Goal: Transaction & Acquisition: Purchase product/service

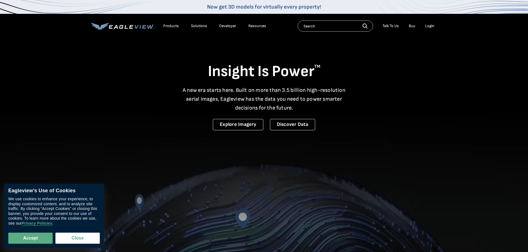
click at [431, 26] on div "Login" at bounding box center [429, 26] width 9 height 5
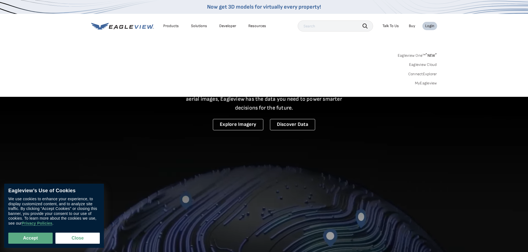
click at [419, 82] on link "MyEagleview" at bounding box center [426, 83] width 22 height 5
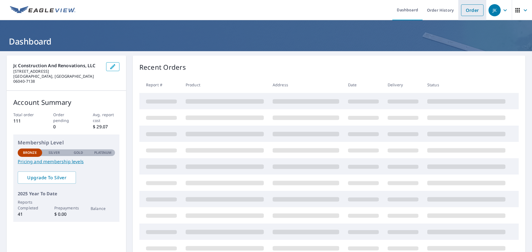
click at [462, 7] on link "Order" at bounding box center [472, 10] width 22 height 12
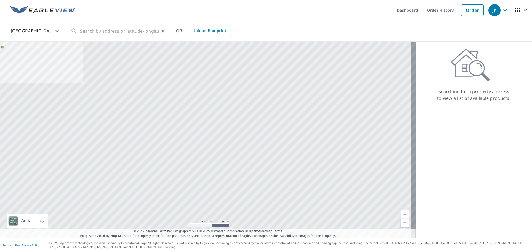
click at [77, 34] on icon at bounding box center [74, 31] width 7 height 7
click at [96, 34] on input "text" at bounding box center [119, 31] width 79 height 16
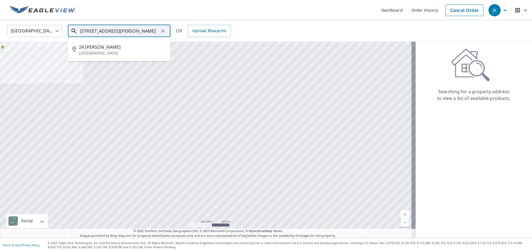
type input "[STREET_ADDRESS][PERSON_NAME]"
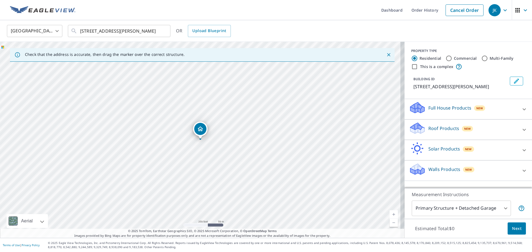
click at [424, 129] on div "Roof Products New" at bounding box center [463, 130] width 109 height 16
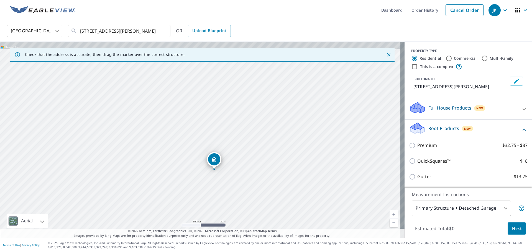
drag, startPoint x: 164, startPoint y: 98, endPoint x: 218, endPoint y: 171, distance: 90.9
click at [218, 171] on div "[STREET_ADDRESS][PERSON_NAME]" at bounding box center [202, 140] width 405 height 196
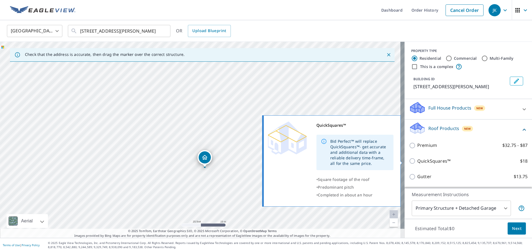
click at [417, 161] on p "QuickSquares™" at bounding box center [433, 161] width 33 height 7
click at [415, 161] on input "QuickSquares™ $18" at bounding box center [413, 161] width 8 height 7
checkbox input "true"
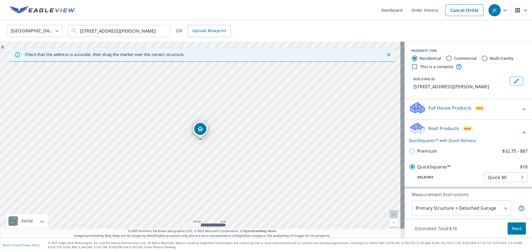
click at [516, 229] on span "Next" at bounding box center [516, 229] width 9 height 7
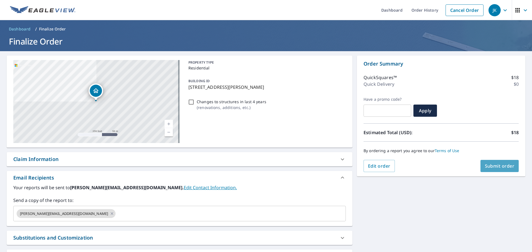
click at [493, 167] on span "Submit order" at bounding box center [500, 166] width 30 height 6
